Goal: Find specific page/section: Find specific page/section

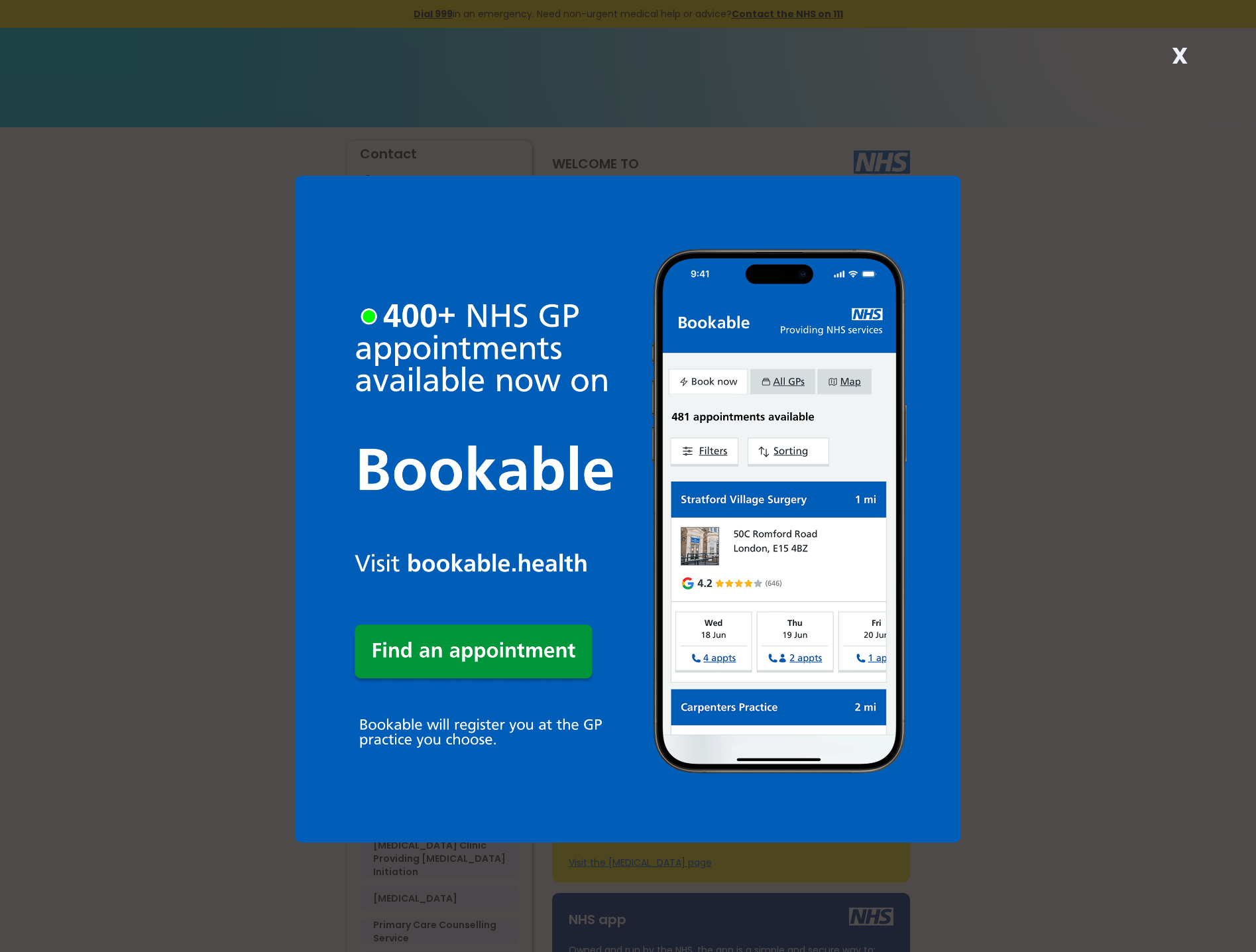
click at [1177, 62] on strong "X" at bounding box center [1179, 56] width 16 height 32
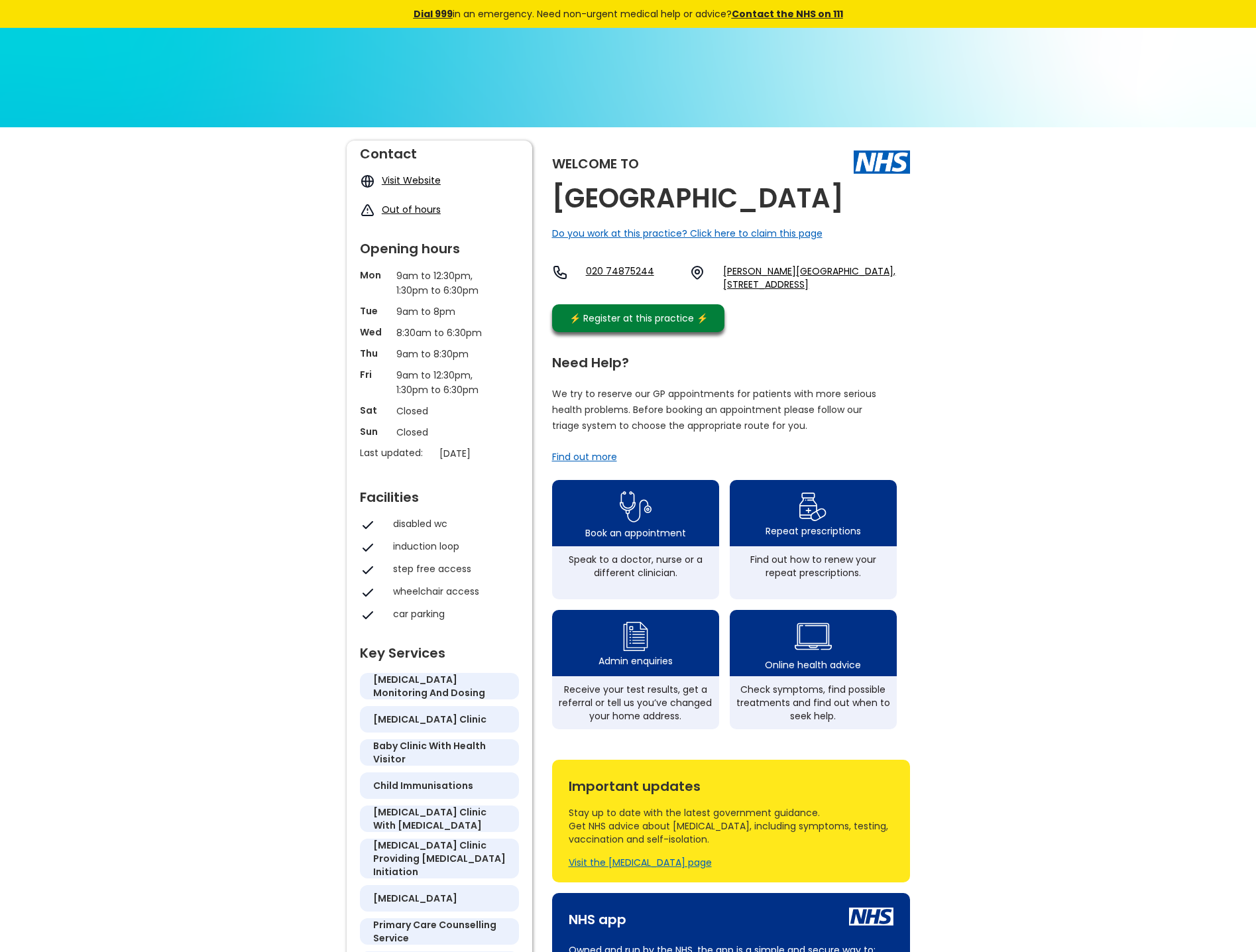
drag, startPoint x: 558, startPoint y: 198, endPoint x: 900, endPoint y: 201, distance: 342.0
click at [900, 201] on div "Welcome to [GEOGRAPHIC_DATA] Do you work at this practice? Click here to claim …" at bounding box center [731, 239] width 358 height 198
drag, startPoint x: 900, startPoint y: 201, endPoint x: 1024, endPoint y: 227, distance: 126.7
click at [1024, 227] on div "Welcome to [GEOGRAPHIC_DATA] Do you work at this practice? Click here to claim …" at bounding box center [628, 648] width 1256 height 1041
drag, startPoint x: 558, startPoint y: 202, endPoint x: 920, endPoint y: 205, distance: 362.0
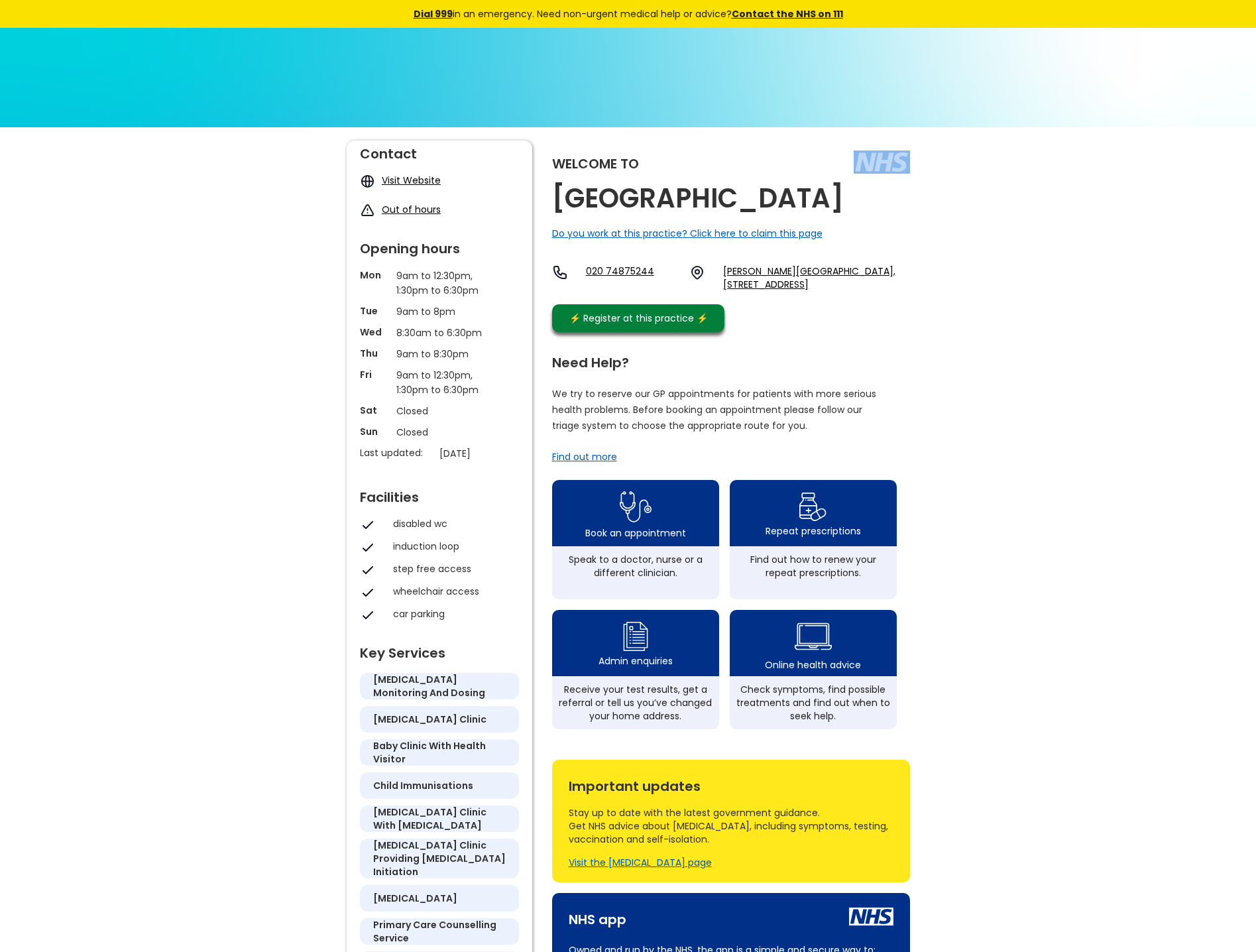
click at [920, 205] on div "Welcome to [GEOGRAPHIC_DATA] Do you work at this practice? Click here to claim …" at bounding box center [628, 648] width 1256 height 1041
click at [892, 202] on div "Welcome to [GEOGRAPHIC_DATA] Do you work at this practice? Click here to claim …" at bounding box center [731, 239] width 358 height 198
drag, startPoint x: 886, startPoint y: 202, endPoint x: 553, endPoint y: 212, distance: 333.2
click at [553, 212] on h2 "[GEOGRAPHIC_DATA]" at bounding box center [698, 199] width 291 height 30
click at [1040, 226] on div "Welcome to [GEOGRAPHIC_DATA] Do you work at this practice? Click here to claim …" at bounding box center [628, 648] width 1256 height 1041
